Goal: Task Accomplishment & Management: Manage account settings

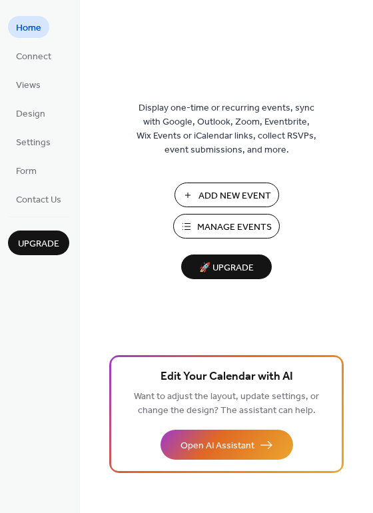
click at [208, 225] on span "Manage Events" at bounding box center [234, 228] width 75 height 14
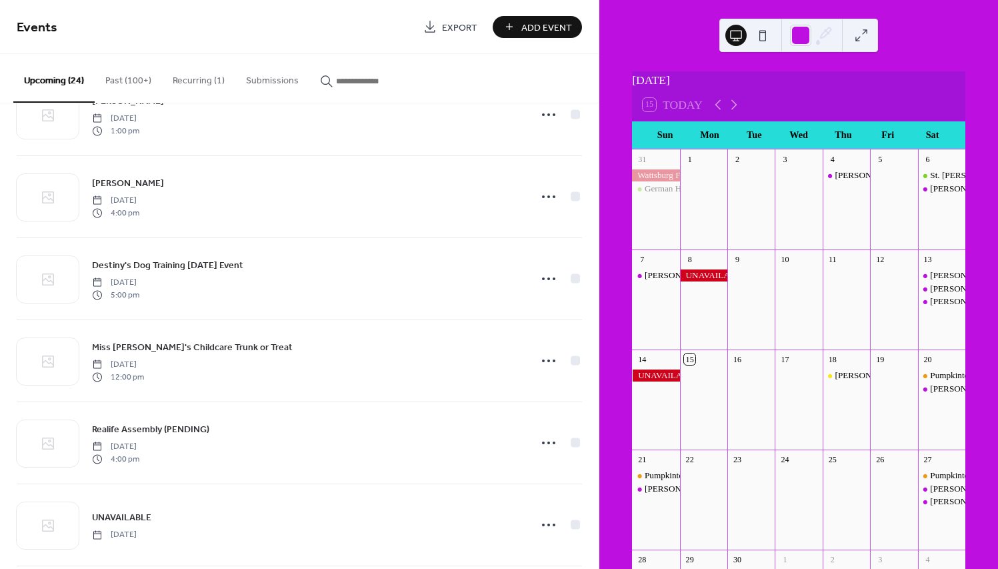
scroll to position [768, 0]
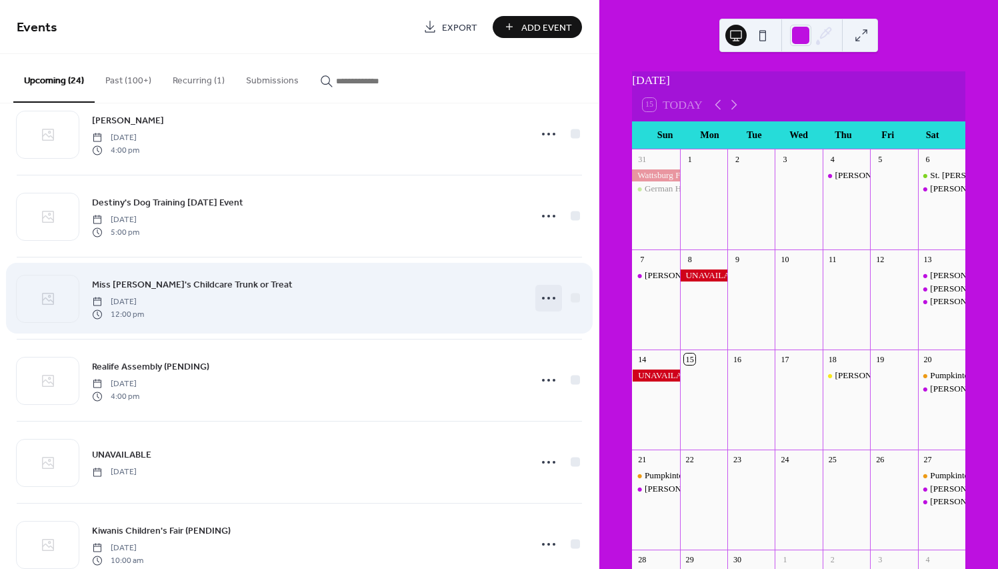
click at [545, 301] on icon at bounding box center [548, 297] width 21 height 21
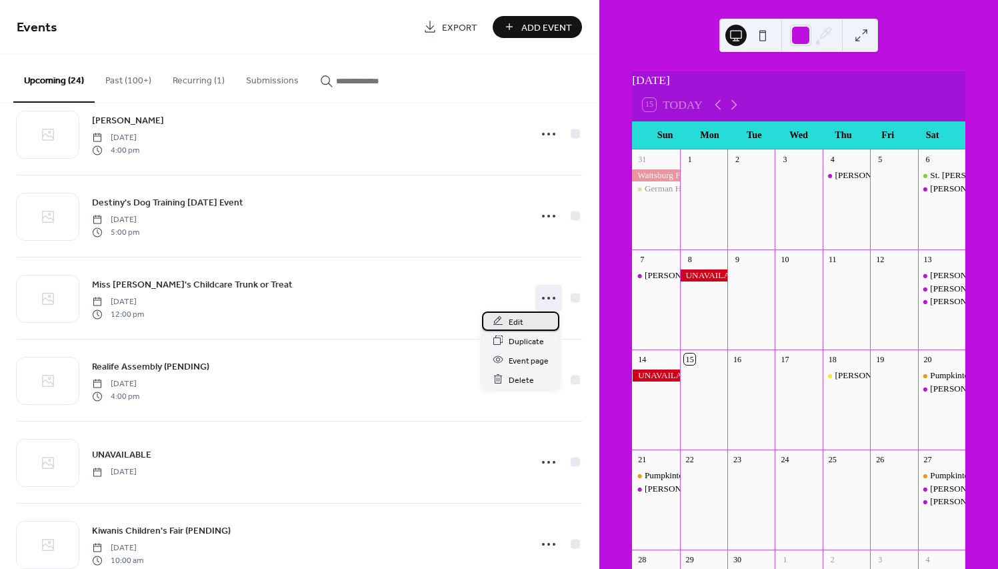
click at [516, 318] on span "Edit" at bounding box center [516, 322] width 15 height 14
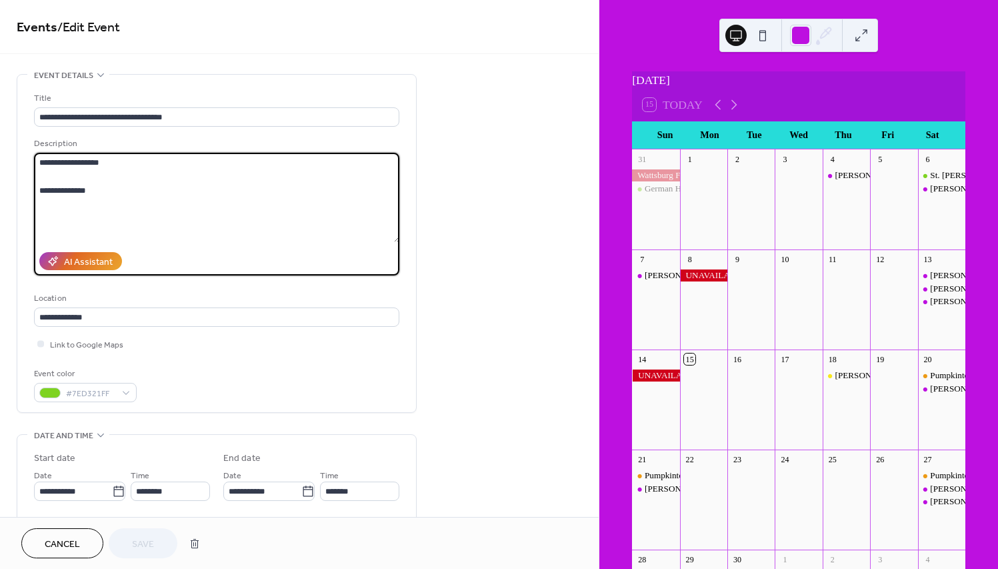
click at [60, 163] on textarea "**********" at bounding box center [217, 197] width 366 height 89
type textarea "**********"
click at [147, 539] on span "Save" at bounding box center [143, 544] width 22 height 14
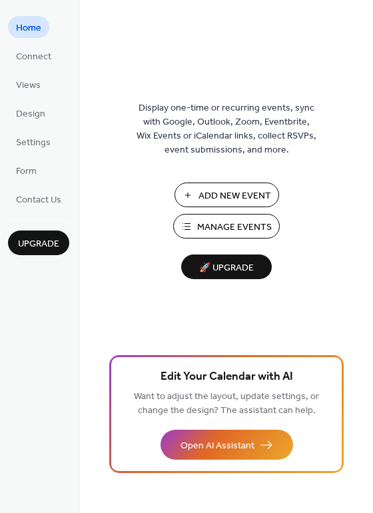
click at [211, 233] on span "Manage Events" at bounding box center [234, 228] width 75 height 14
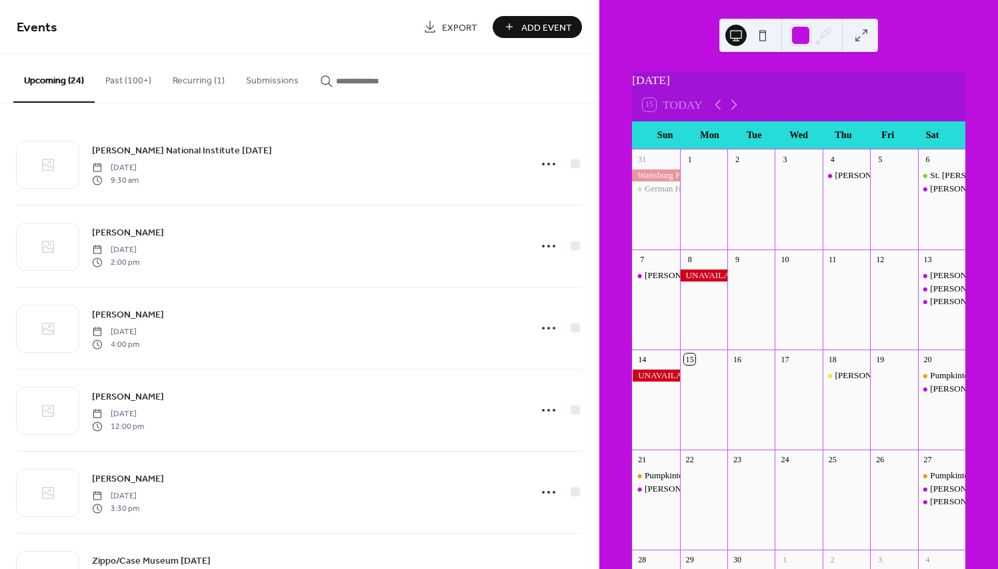
click at [593, 201] on div "Barber National Institute Founder's Day Thursday, September 18, 2025 9:30 am Al…" at bounding box center [299, 335] width 599 height 465
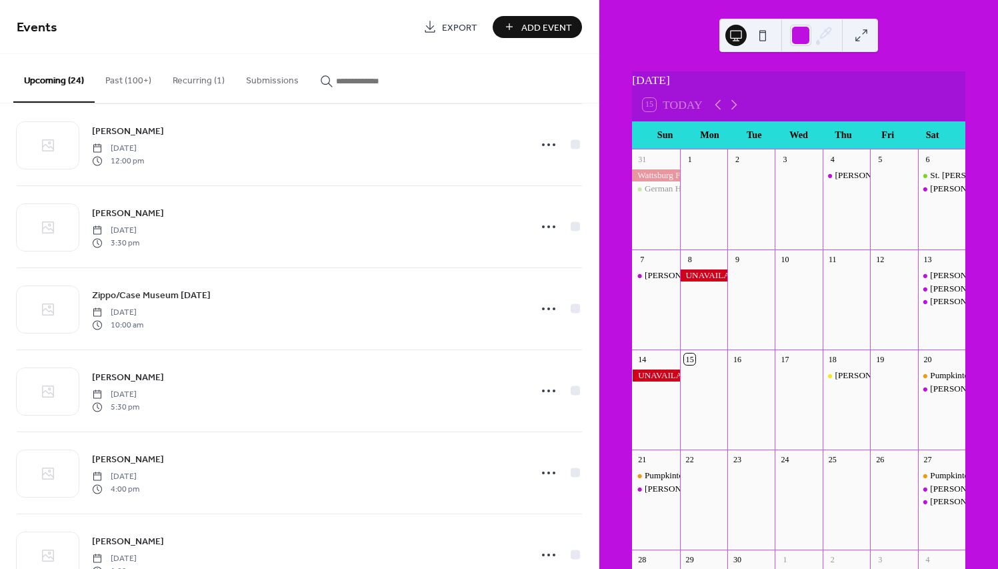
scroll to position [309, 0]
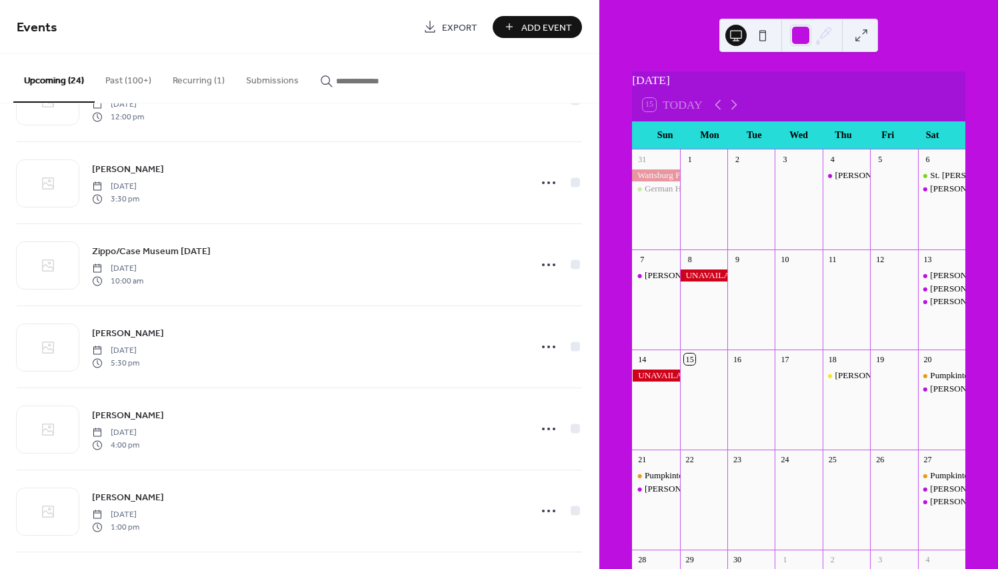
click at [601, 269] on div "September 2025 15 Today Sun Mon Tue Wed Thu Fri Sat 31 German Heritage Festival…" at bounding box center [798, 284] width 399 height 569
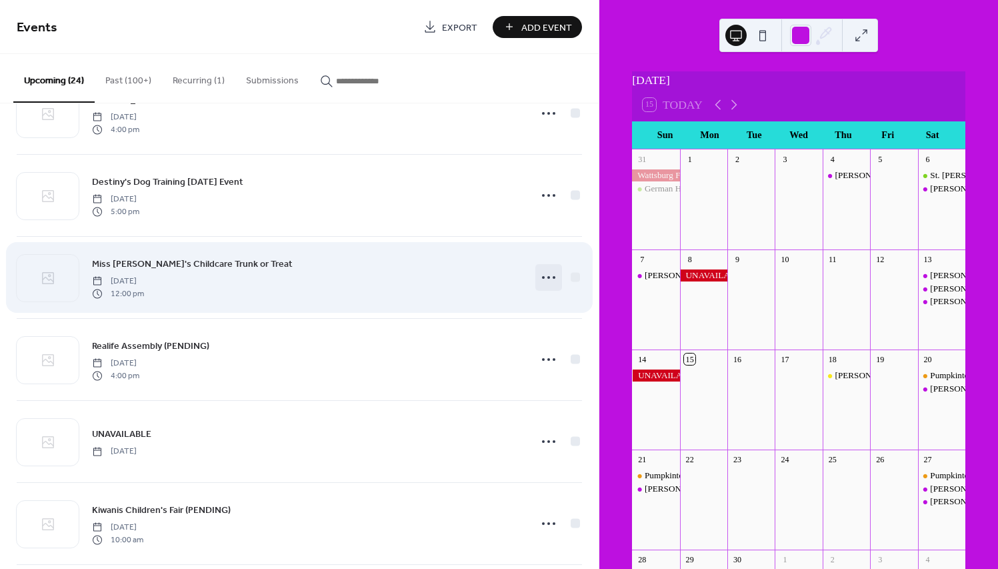
click at [547, 278] on icon at bounding box center [548, 277] width 21 height 21
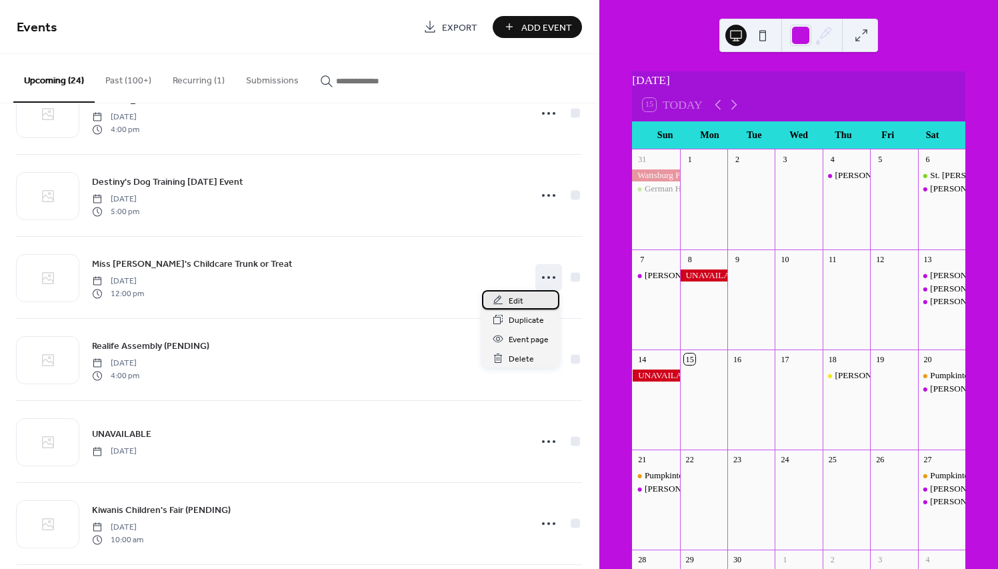
click at [511, 299] on span "Edit" at bounding box center [516, 301] width 15 height 14
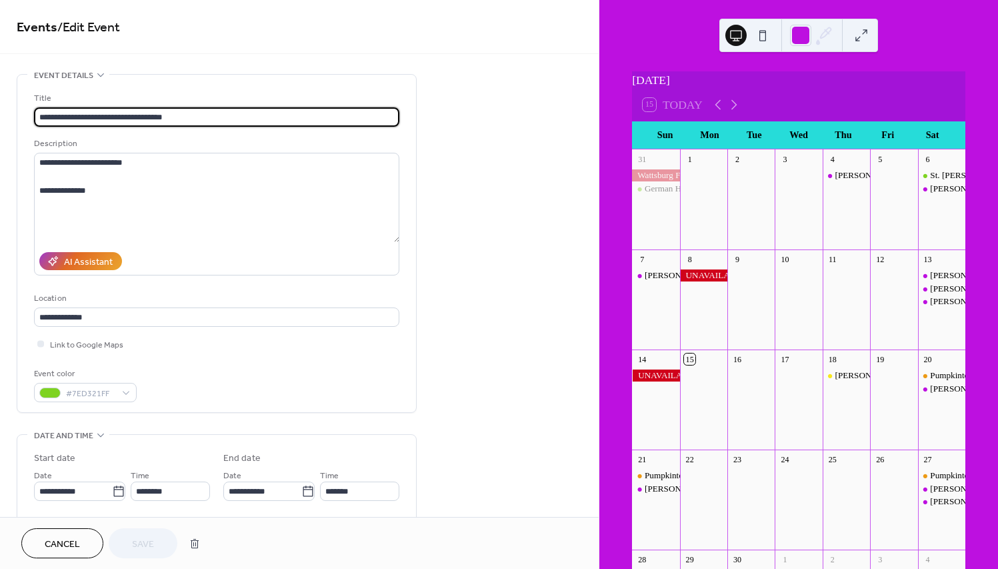
click at [80, 543] on span "Cancel" at bounding box center [62, 544] width 35 height 14
